Goal: Book appointment/travel/reservation

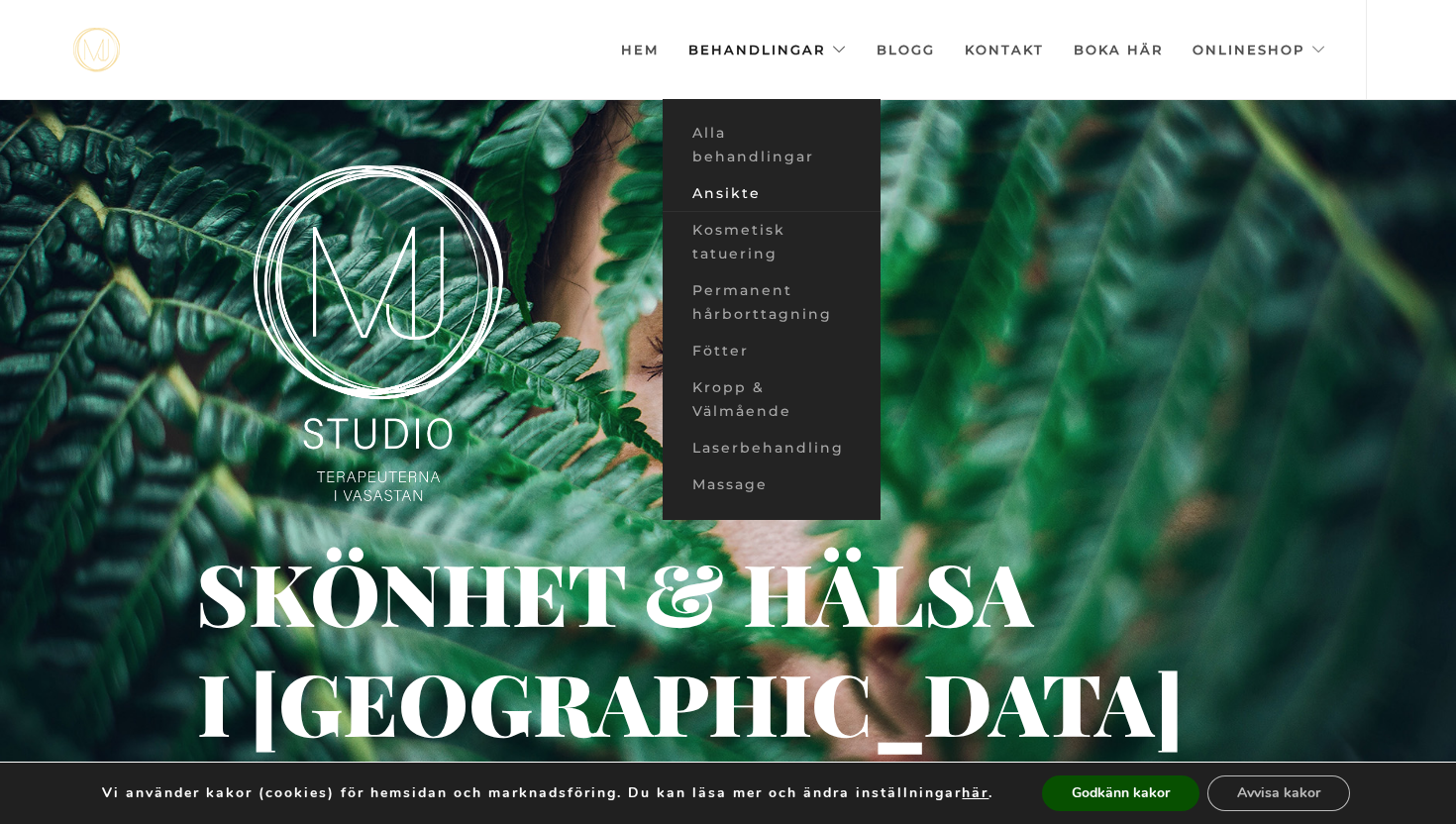
click at [728, 193] on link "Ansikte" at bounding box center [771, 193] width 218 height 37
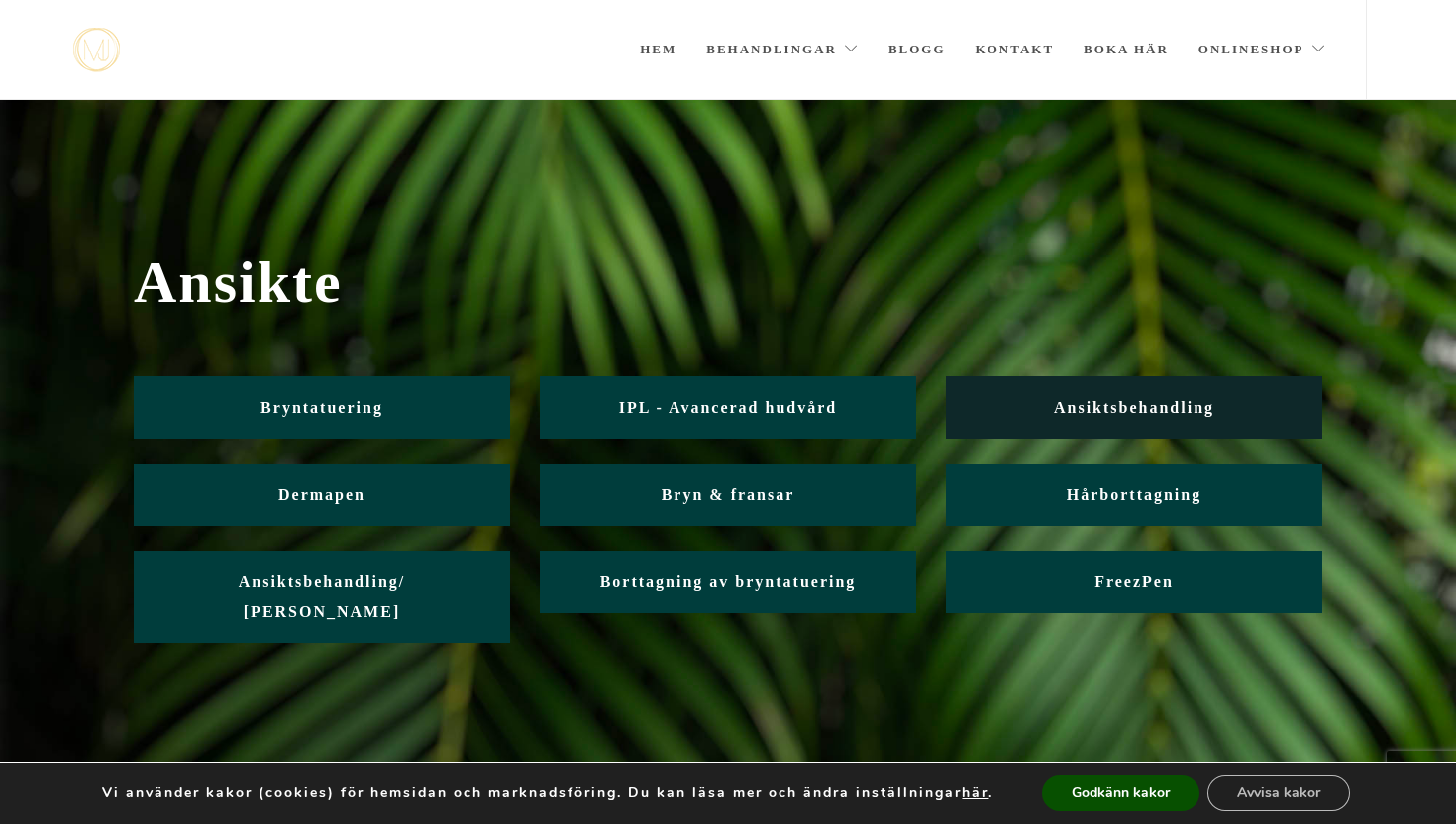
click at [1090, 406] on span "Ansiktsbehandling" at bounding box center [1134, 408] width 161 height 17
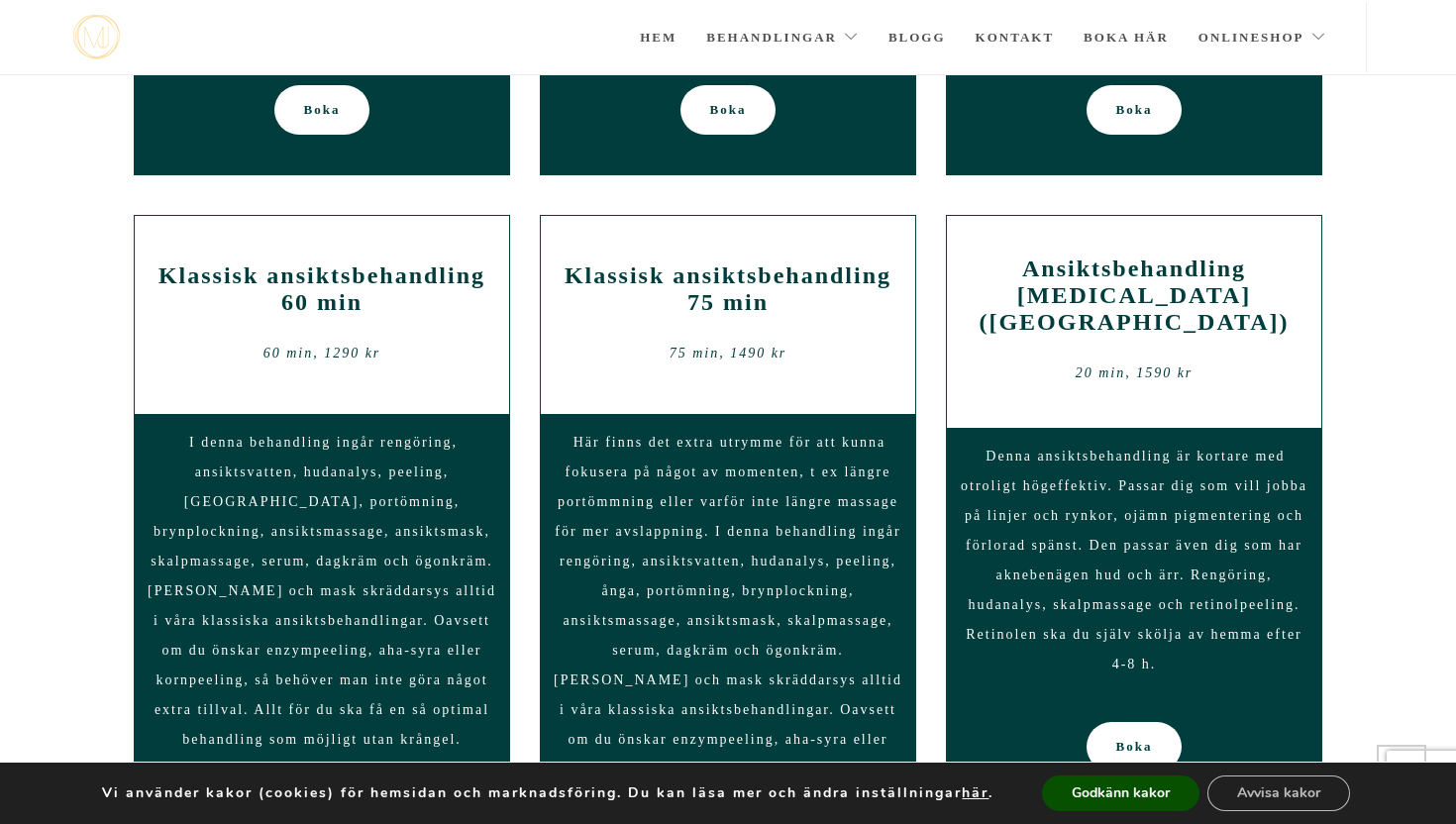
scroll to position [1488, 0]
